Goal: Find specific page/section: Find specific page/section

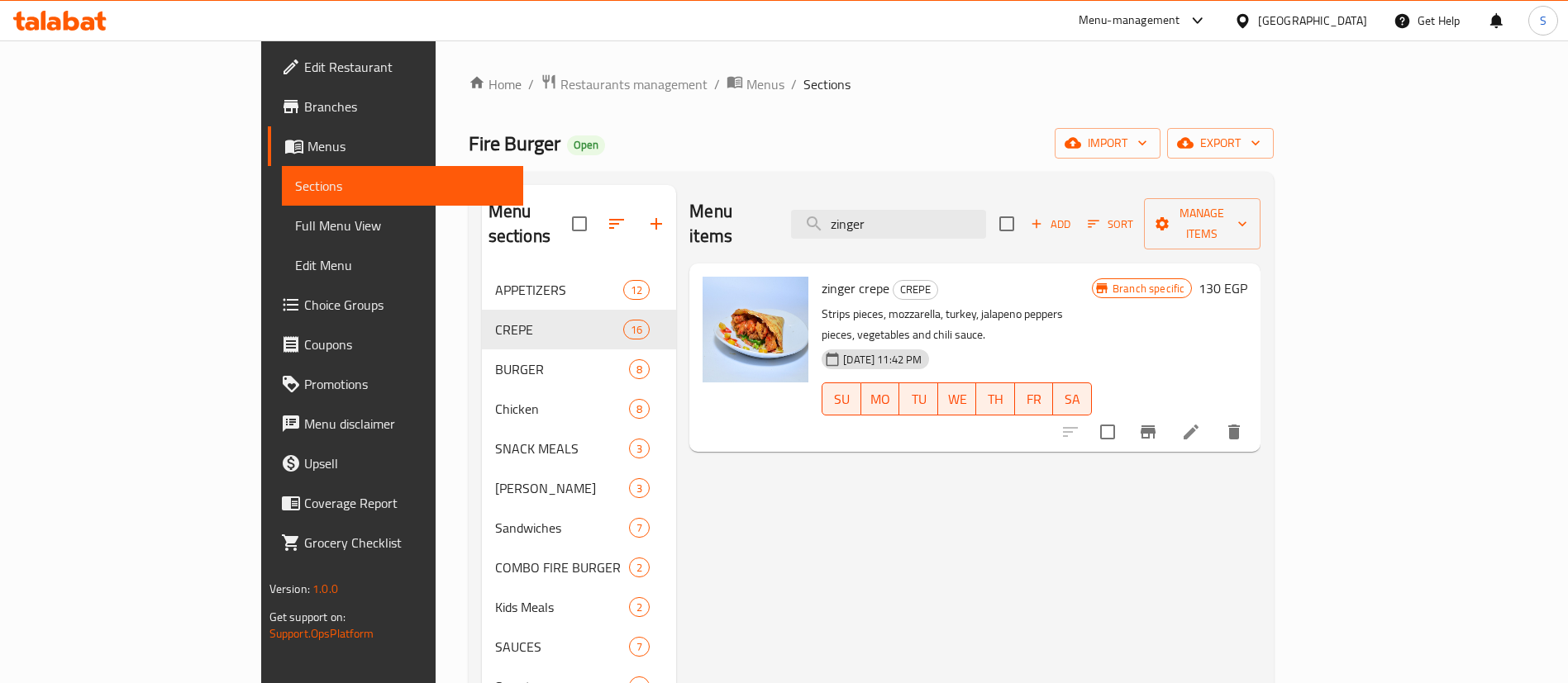
click at [1338, 30] on div "[GEOGRAPHIC_DATA]" at bounding box center [1300, 20] width 160 height 40
click at [1337, 12] on div "[GEOGRAPHIC_DATA]" at bounding box center [1312, 20] width 109 height 18
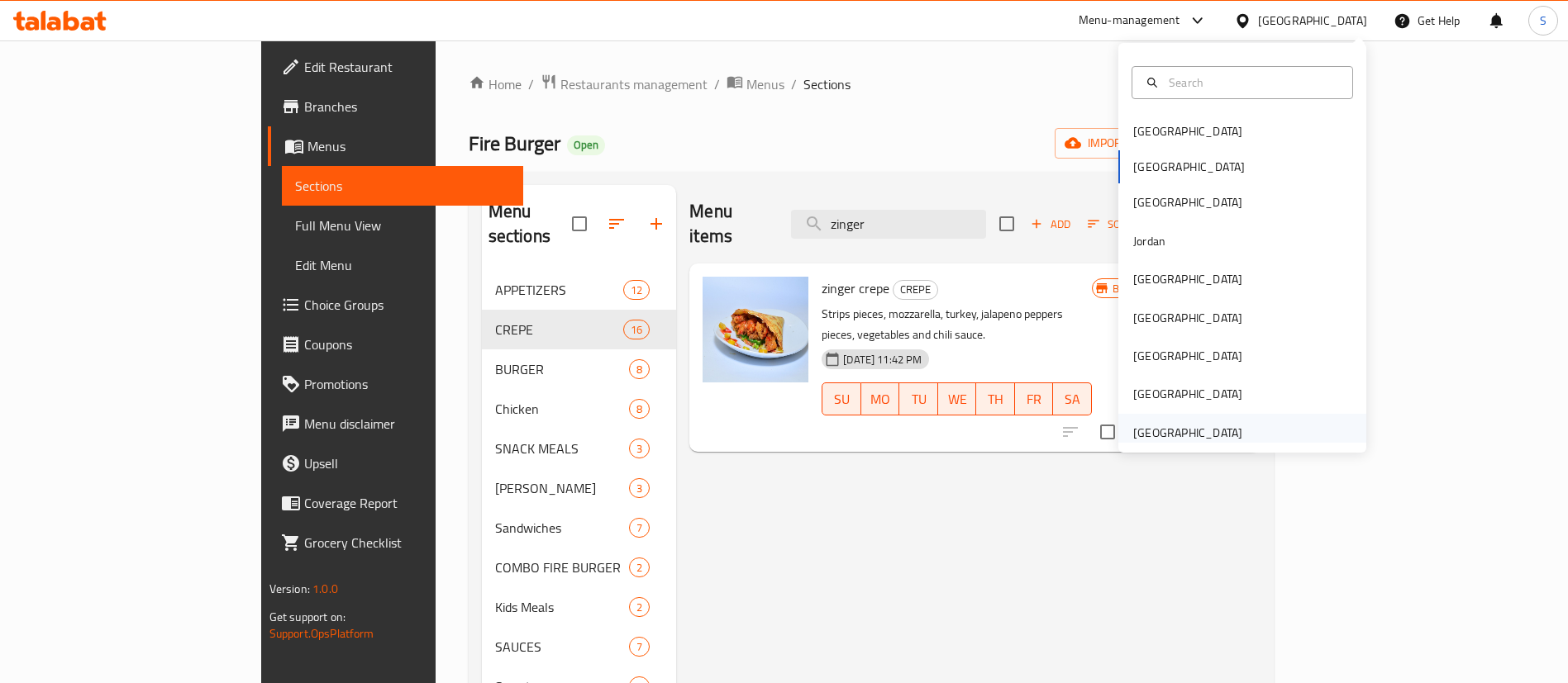
click at [1209, 414] on div "[GEOGRAPHIC_DATA]" at bounding box center [1187, 432] width 135 height 38
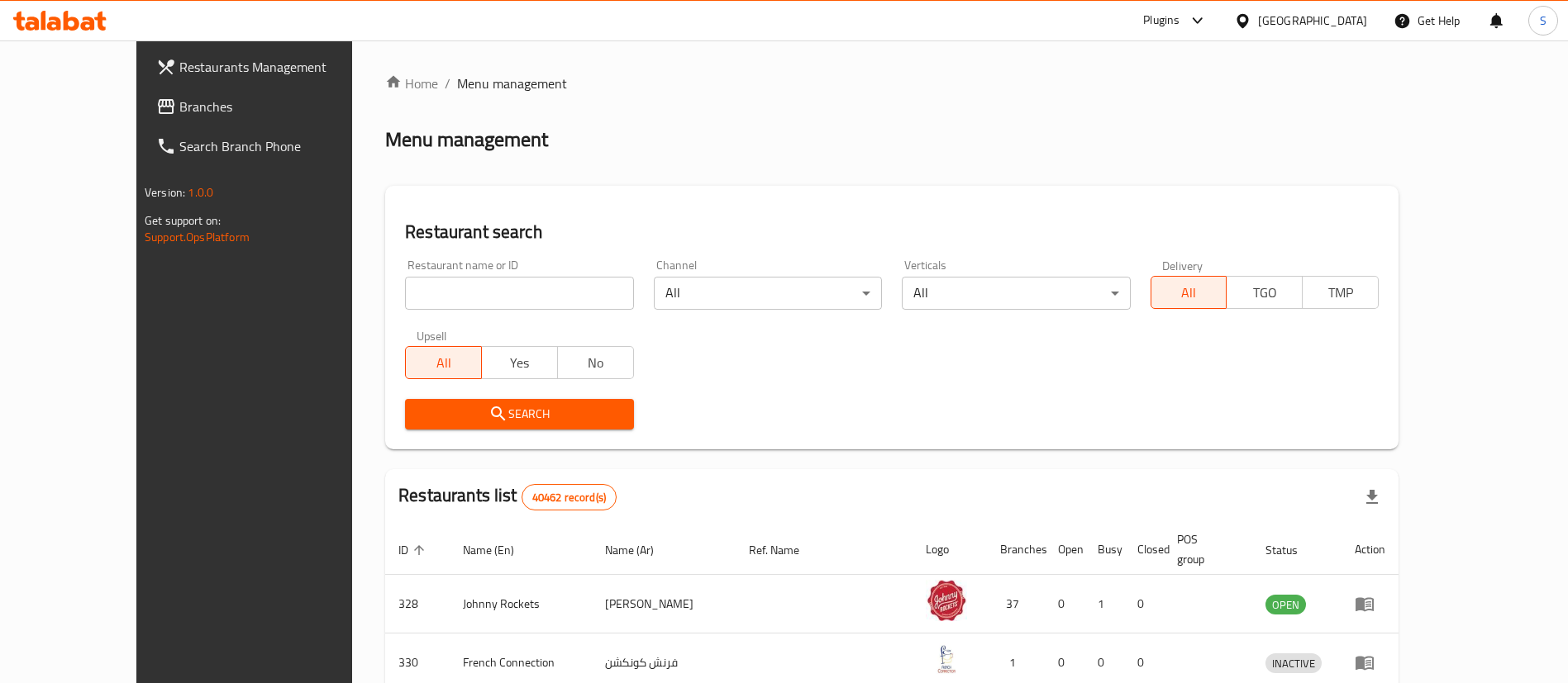
click at [556, 291] on input "search" at bounding box center [519, 293] width 228 height 33
paste input "711474"
type input "711474"
click button "Search" at bounding box center [519, 414] width 228 height 31
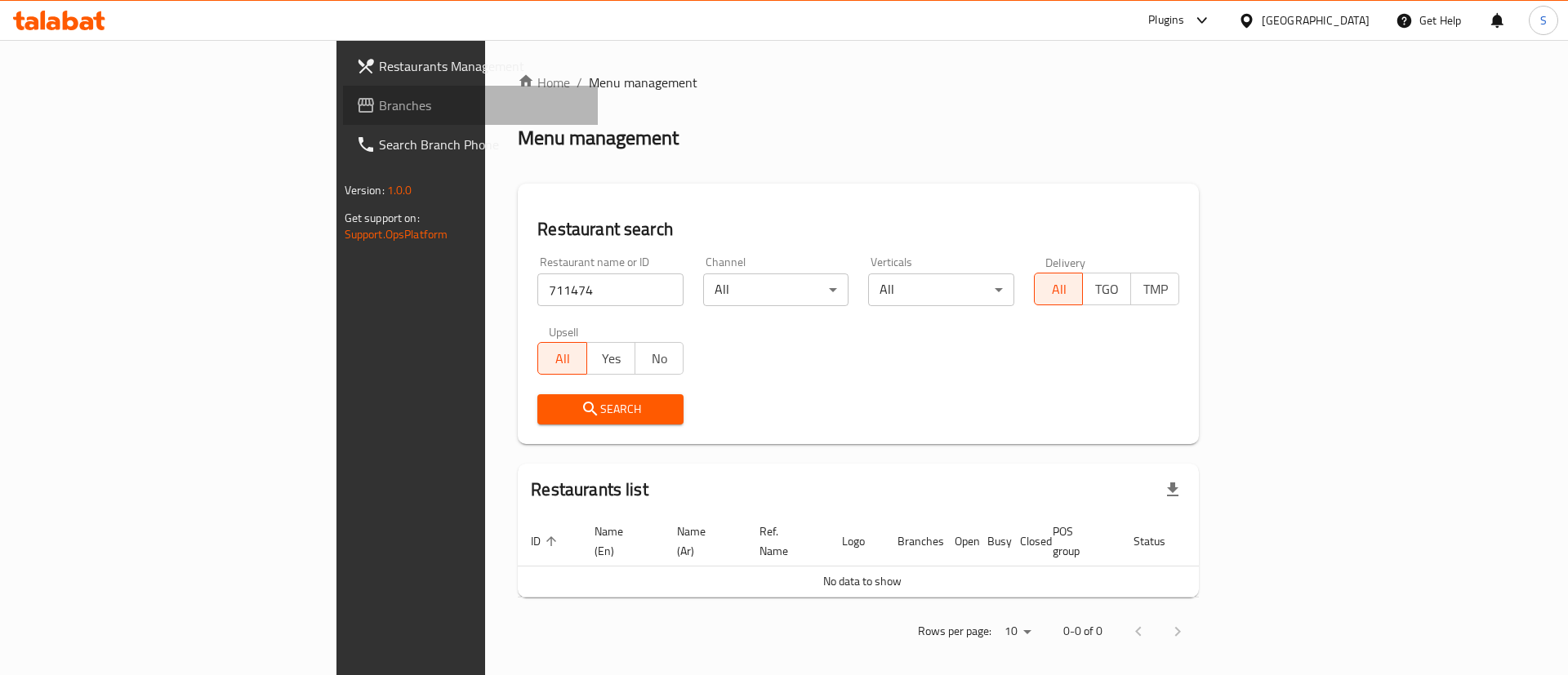
click at [379, 113] on span "Branches" at bounding box center [482, 105] width 206 height 20
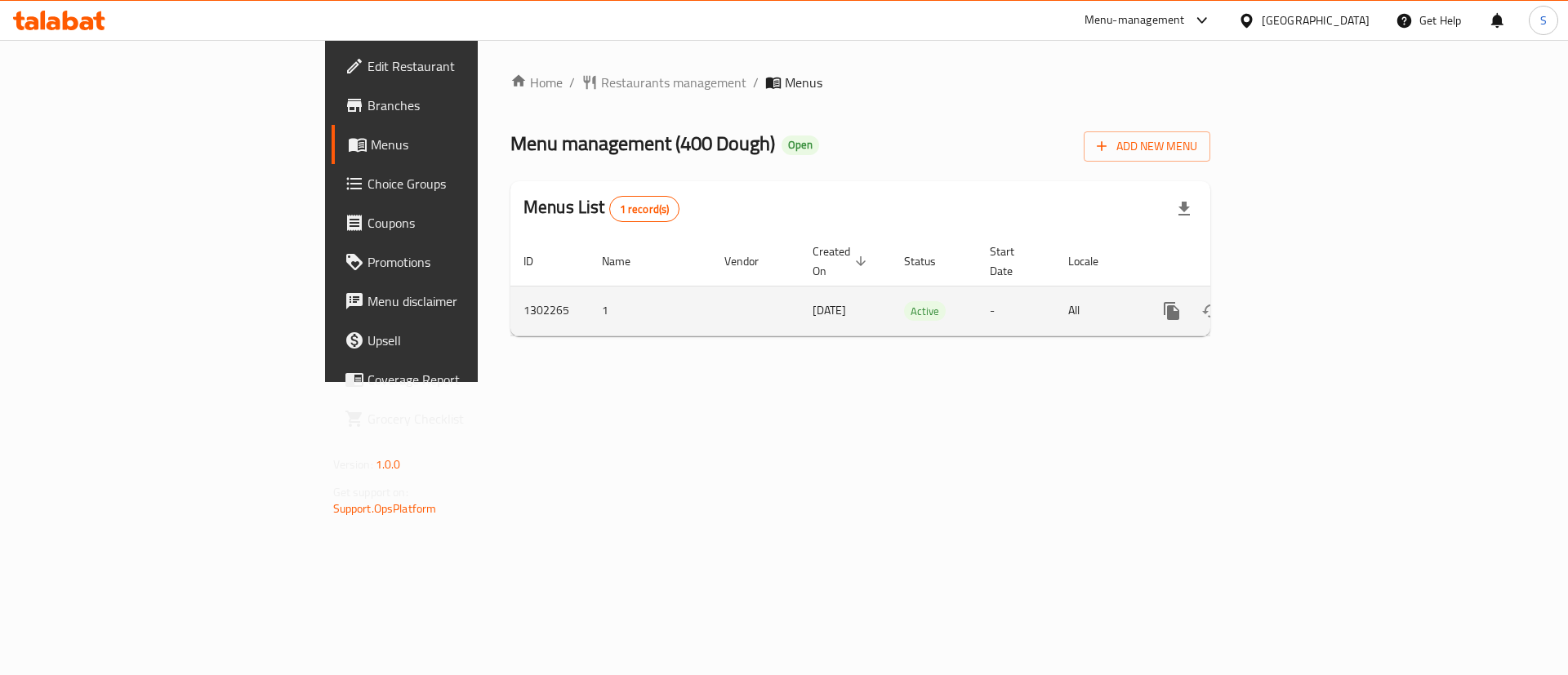
click at [1299, 301] on icon "enhanced table" at bounding box center [1289, 310] width 20 height 20
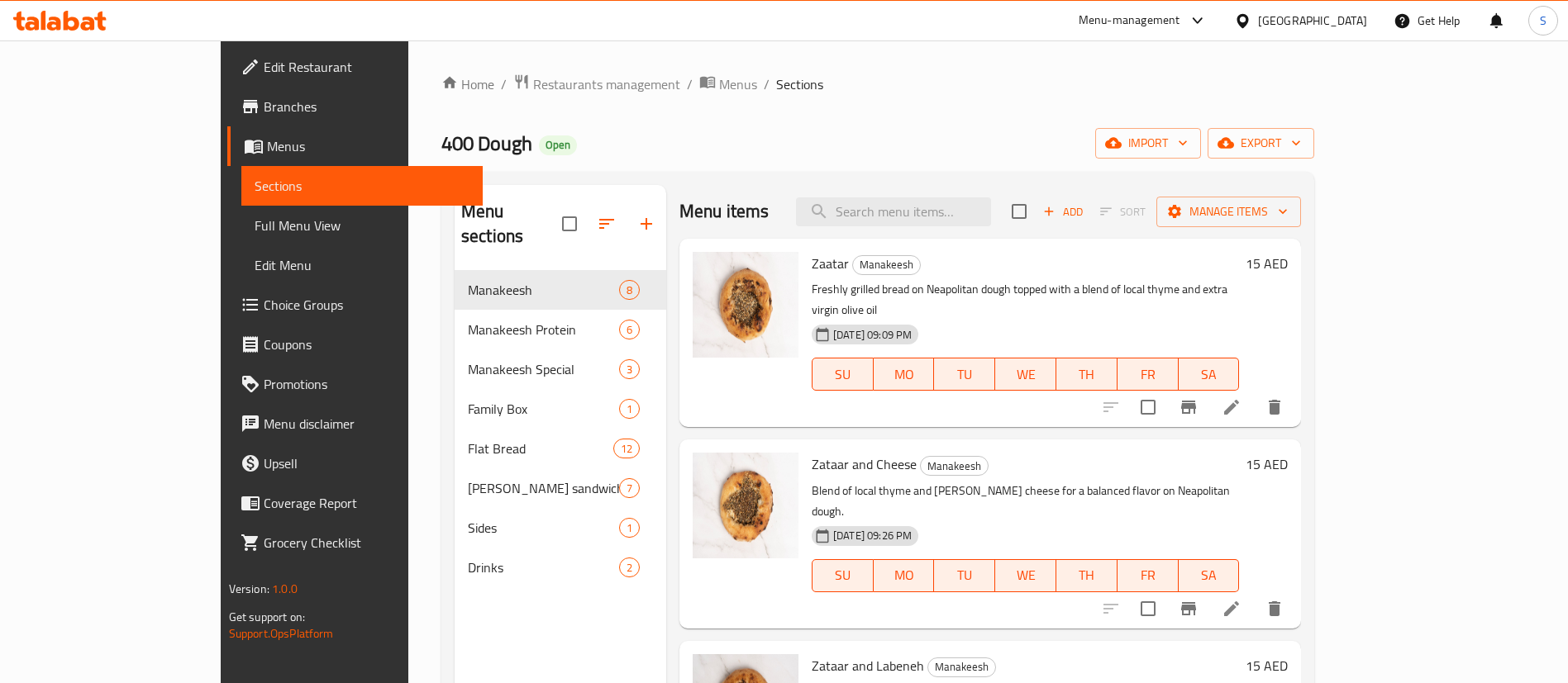
click at [264, 74] on span "Edit Restaurant" at bounding box center [366, 67] width 206 height 20
